Goal: Task Accomplishment & Management: Complete application form

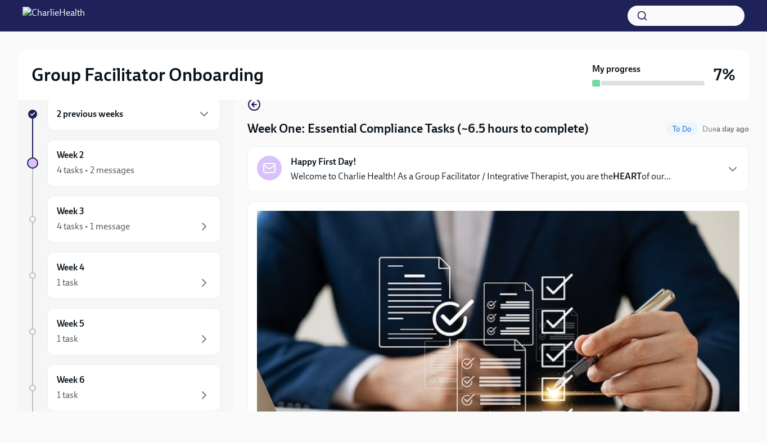
scroll to position [803, 0]
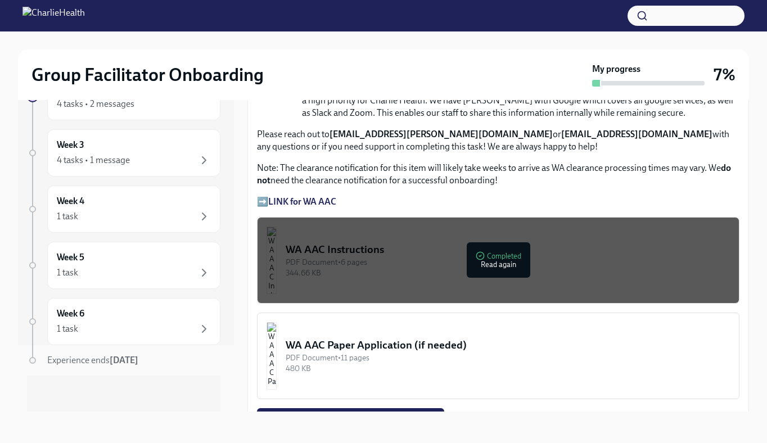
click at [365, 330] on button "WA AAC Paper Application (if needed) PDF Document • 11 pages 480 KB" at bounding box center [498, 356] width 482 height 87
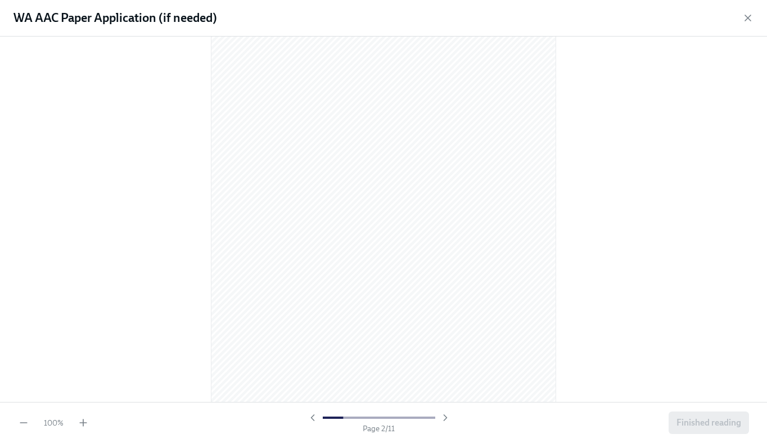
scroll to position [962, 0]
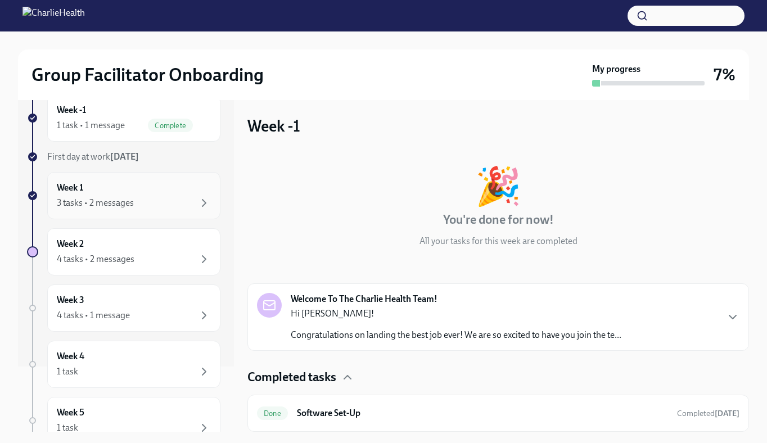
click at [98, 207] on div "3 tasks • 2 messages" at bounding box center [95, 203] width 77 height 12
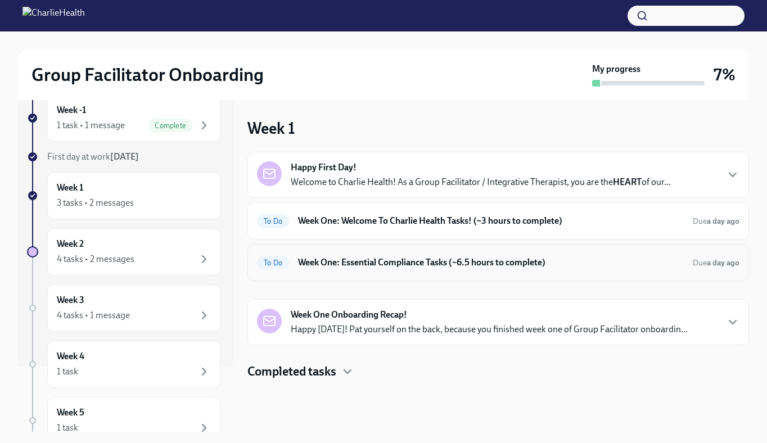
click at [380, 259] on h6 "Week One: Essential Compliance Tasks (~6.5 hours to complete)" at bounding box center [491, 262] width 386 height 12
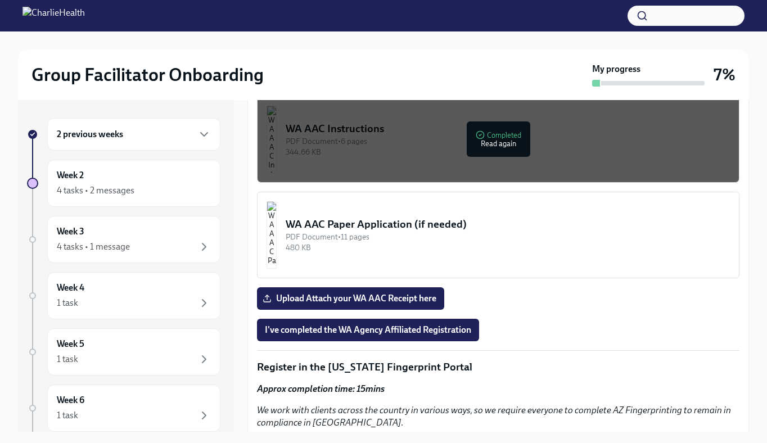
scroll to position [943, 0]
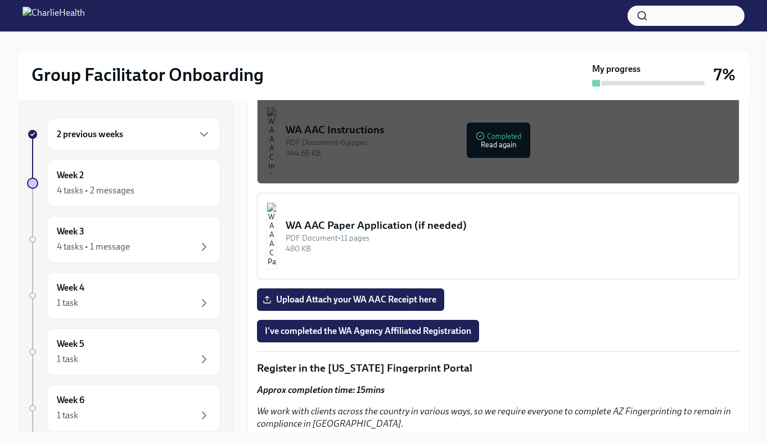
click at [379, 155] on div "344.66 KB" at bounding box center [508, 153] width 444 height 11
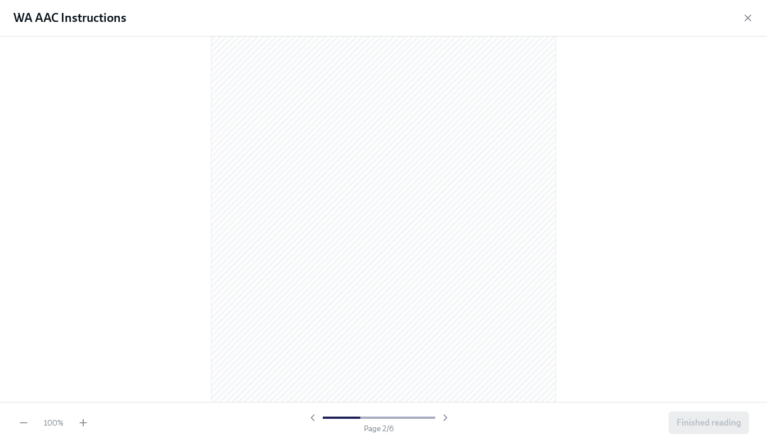
scroll to position [0, 0]
click at [753, 10] on div "WA AAC Instructions" at bounding box center [383, 18] width 767 height 37
click at [750, 14] on icon "button" at bounding box center [747, 17] width 11 height 11
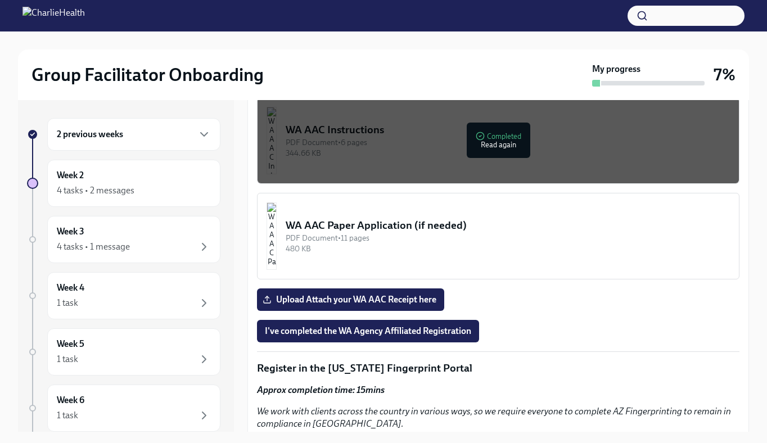
scroll to position [940, 0]
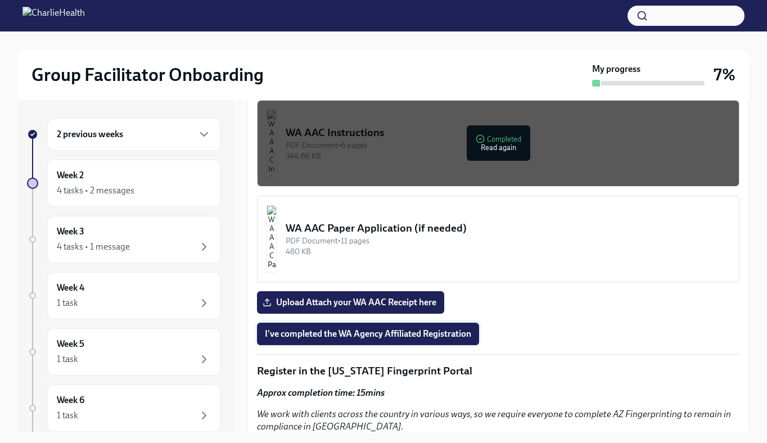
click at [398, 342] on button "I've completed the WA Agency Affiliated Registration" at bounding box center [368, 334] width 222 height 22
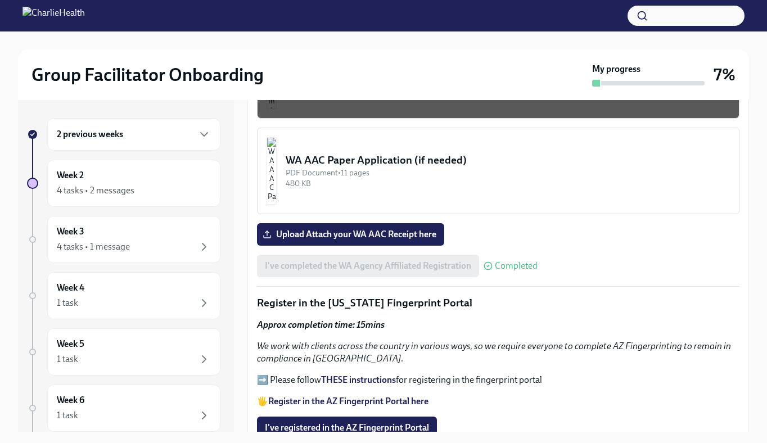
scroll to position [990, 0]
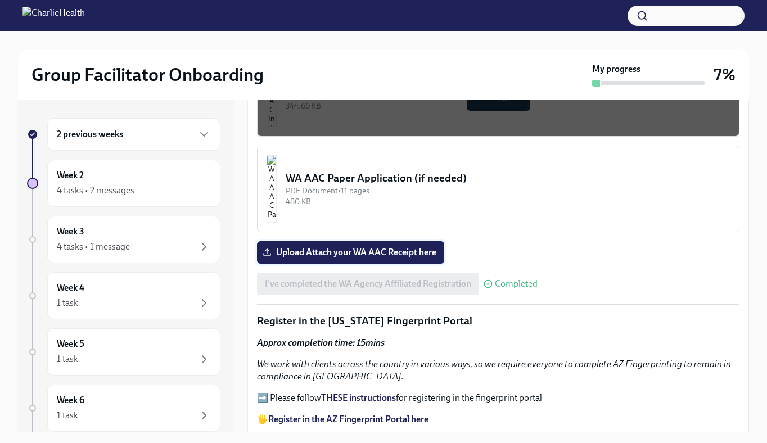
click at [345, 247] on span "Upload Attach your WA AAC Receipt here" at bounding box center [350, 252] width 171 height 11
click at [0, 0] on input "Upload Attach your WA AAC Receipt here" at bounding box center [0, 0] width 0 height 0
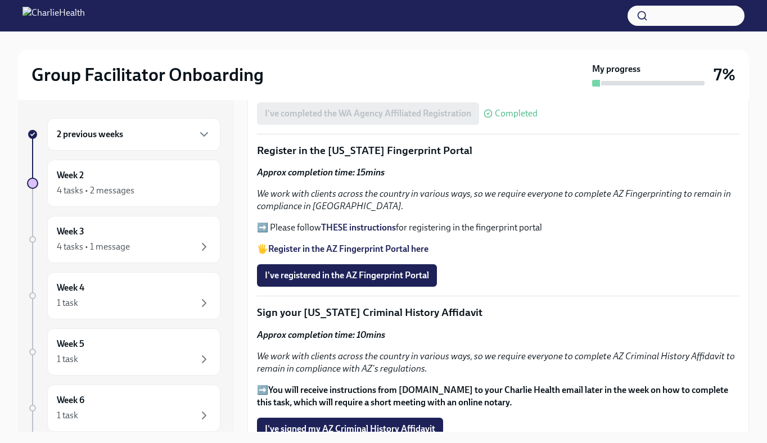
scroll to position [1170, 0]
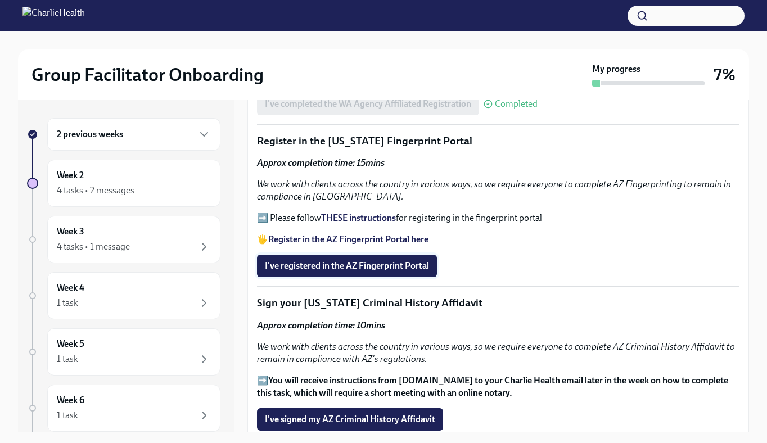
click at [394, 273] on button "I've registered in the AZ Fingerprint Portal" at bounding box center [347, 266] width 180 height 22
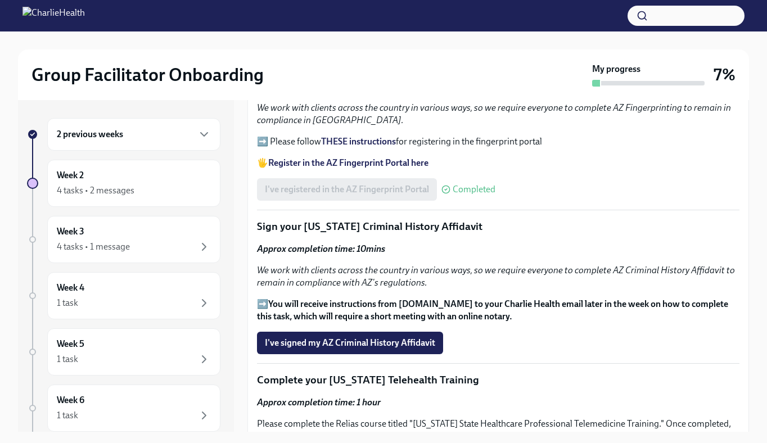
scroll to position [1238, 0]
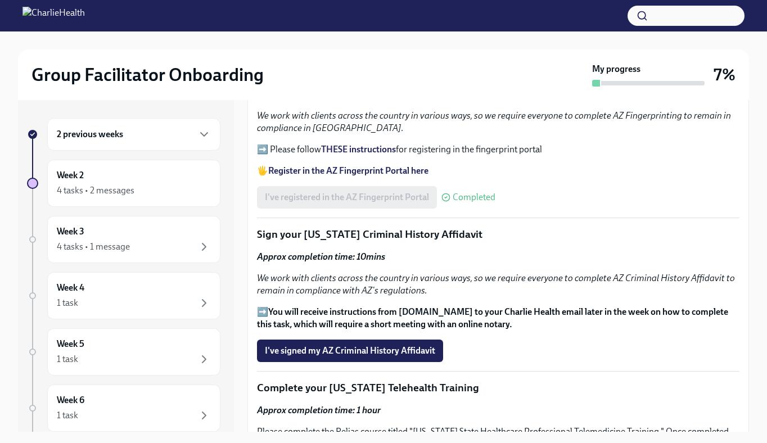
click at [371, 169] on strong "Register in the AZ Fingerprint Portal here" at bounding box center [348, 170] width 160 height 11
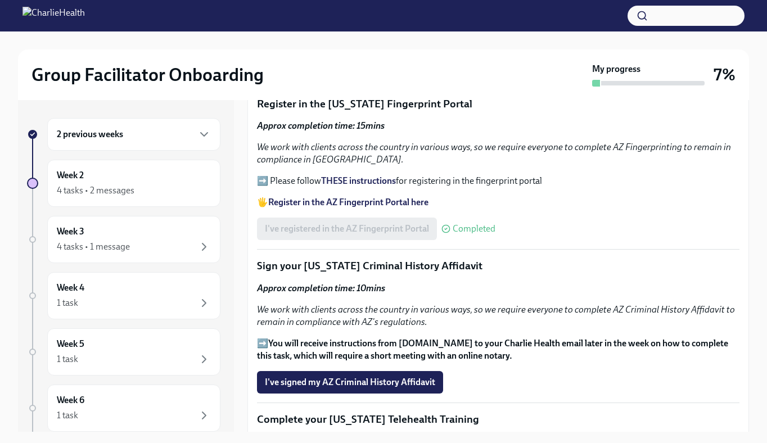
scroll to position [1179, 0]
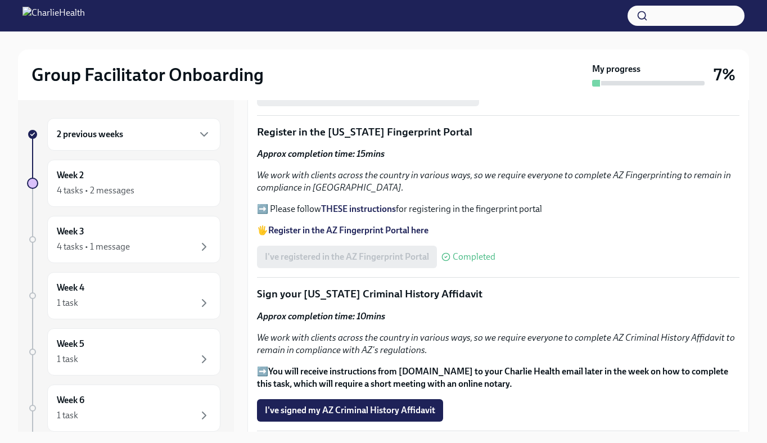
click at [356, 230] on strong "Register in the AZ Fingerprint Portal here" at bounding box center [348, 230] width 160 height 11
click at [365, 206] on strong "THESE instructions" at bounding box center [358, 208] width 75 height 11
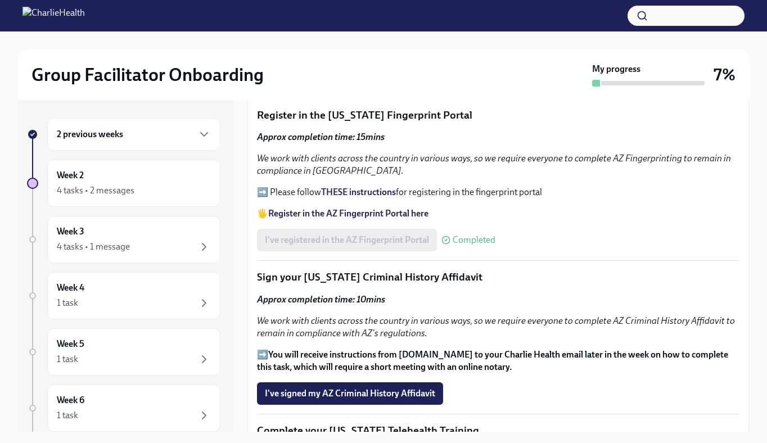
scroll to position [1198, 0]
